Goal: Entertainment & Leisure: Consume media (video, audio)

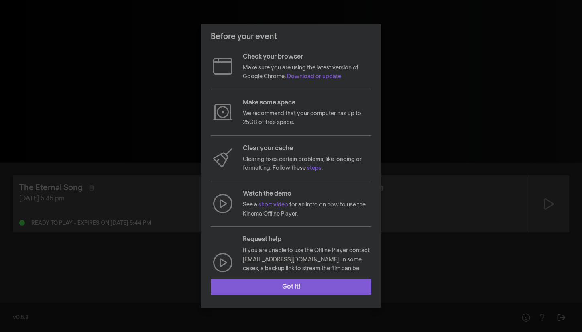
click at [327, 285] on button "Got it!" at bounding box center [291, 287] width 161 height 16
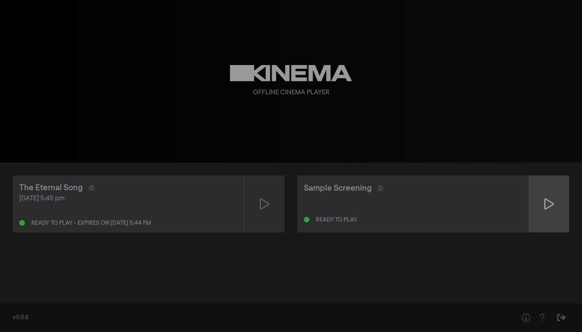
click at [550, 207] on icon at bounding box center [549, 203] width 10 height 11
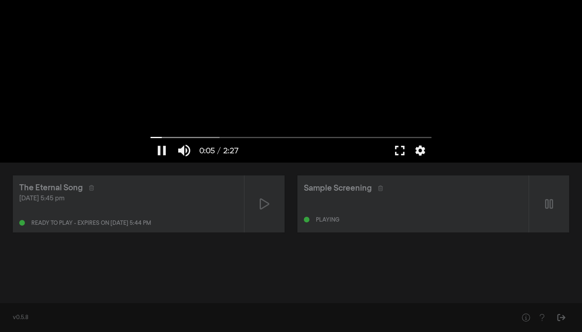
click at [398, 153] on button "fullscreen" at bounding box center [400, 151] width 22 height 24
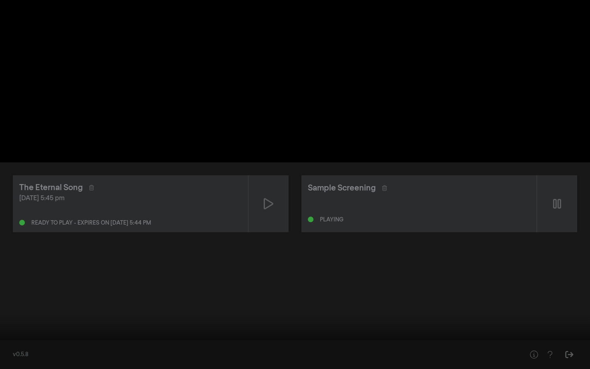
click at [13, 332] on button "pause" at bounding box center [15, 357] width 22 height 24
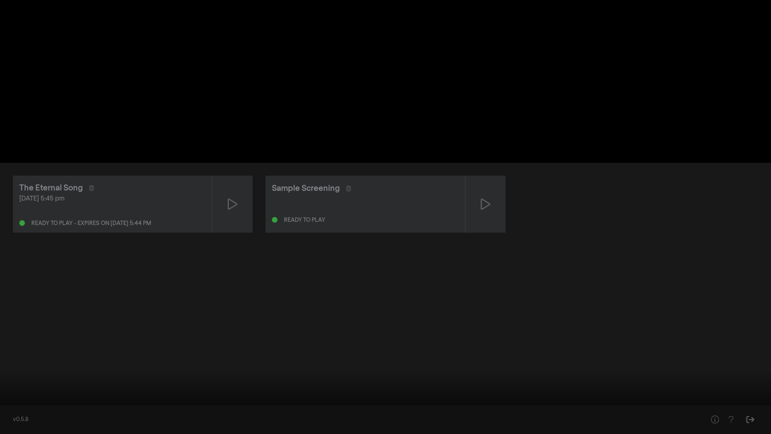
click at [12, 332] on button "play_arrow" at bounding box center [15, 422] width 22 height 24
click at [19, 332] on button "pause" at bounding box center [15, 422] width 22 height 24
type input "19.294645"
click at [4, 332] on button "play_arrow" at bounding box center [15, 422] width 22 height 24
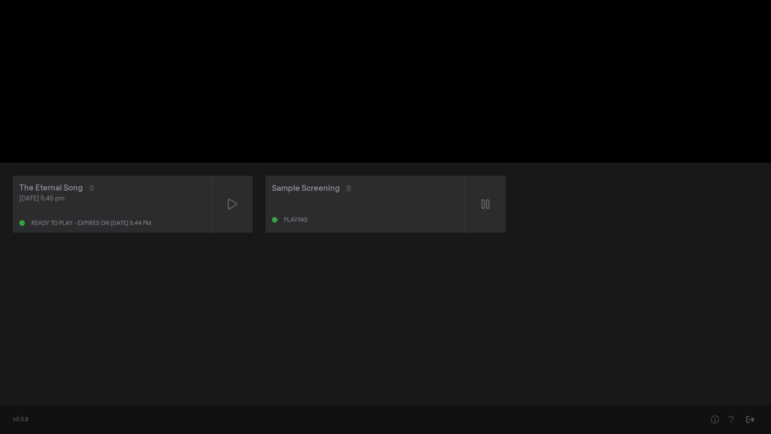
click at [4, 332] on button "pause" at bounding box center [15, 422] width 22 height 24
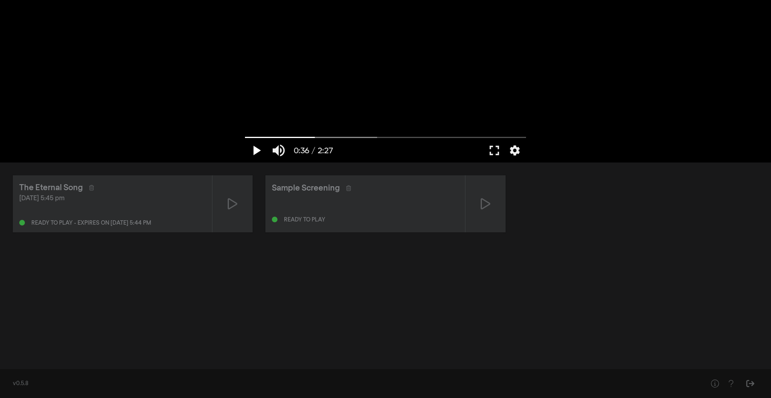
click at [259, 150] on button "play_arrow" at bounding box center [256, 151] width 22 height 24
click at [497, 147] on button "fullscreen" at bounding box center [494, 151] width 22 height 24
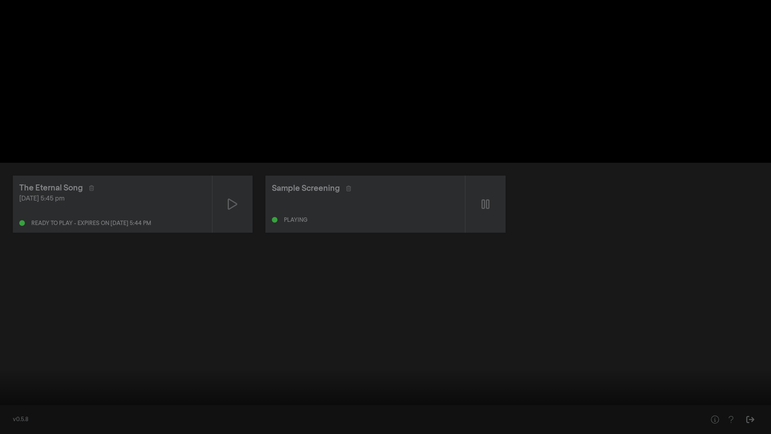
click at [15, 332] on button "pause" at bounding box center [15, 422] width 22 height 24
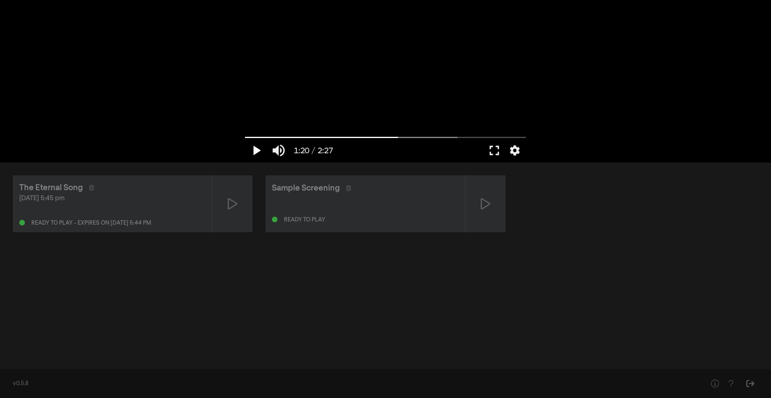
click at [261, 142] on button "play_arrow" at bounding box center [256, 151] width 22 height 24
click at [260, 147] on button "pause" at bounding box center [256, 151] width 22 height 24
type input "97.073843"
